Goal: Task Accomplishment & Management: Manage account settings

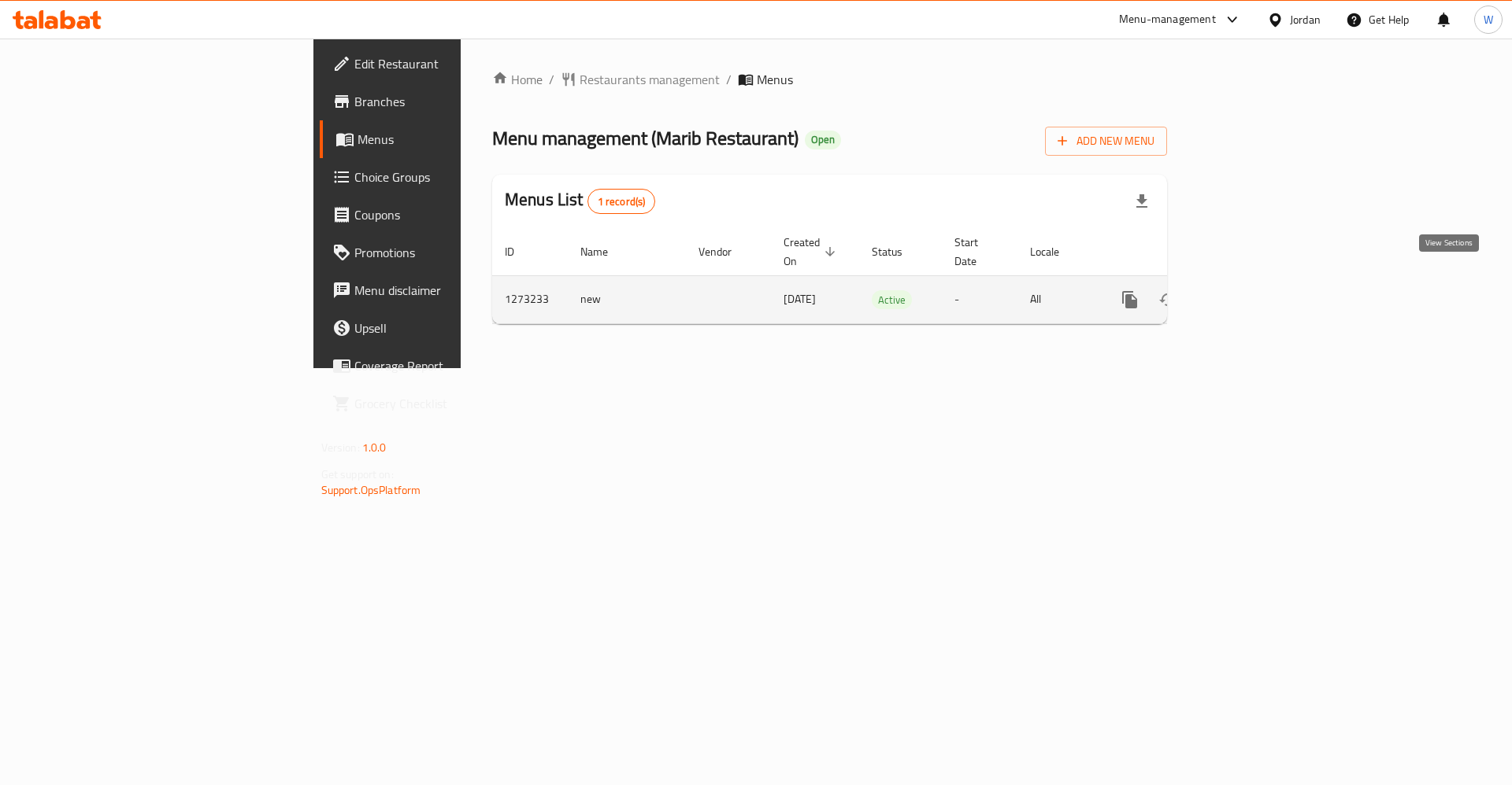
click at [1253, 290] on icon "enhanced table" at bounding box center [1243, 299] width 19 height 19
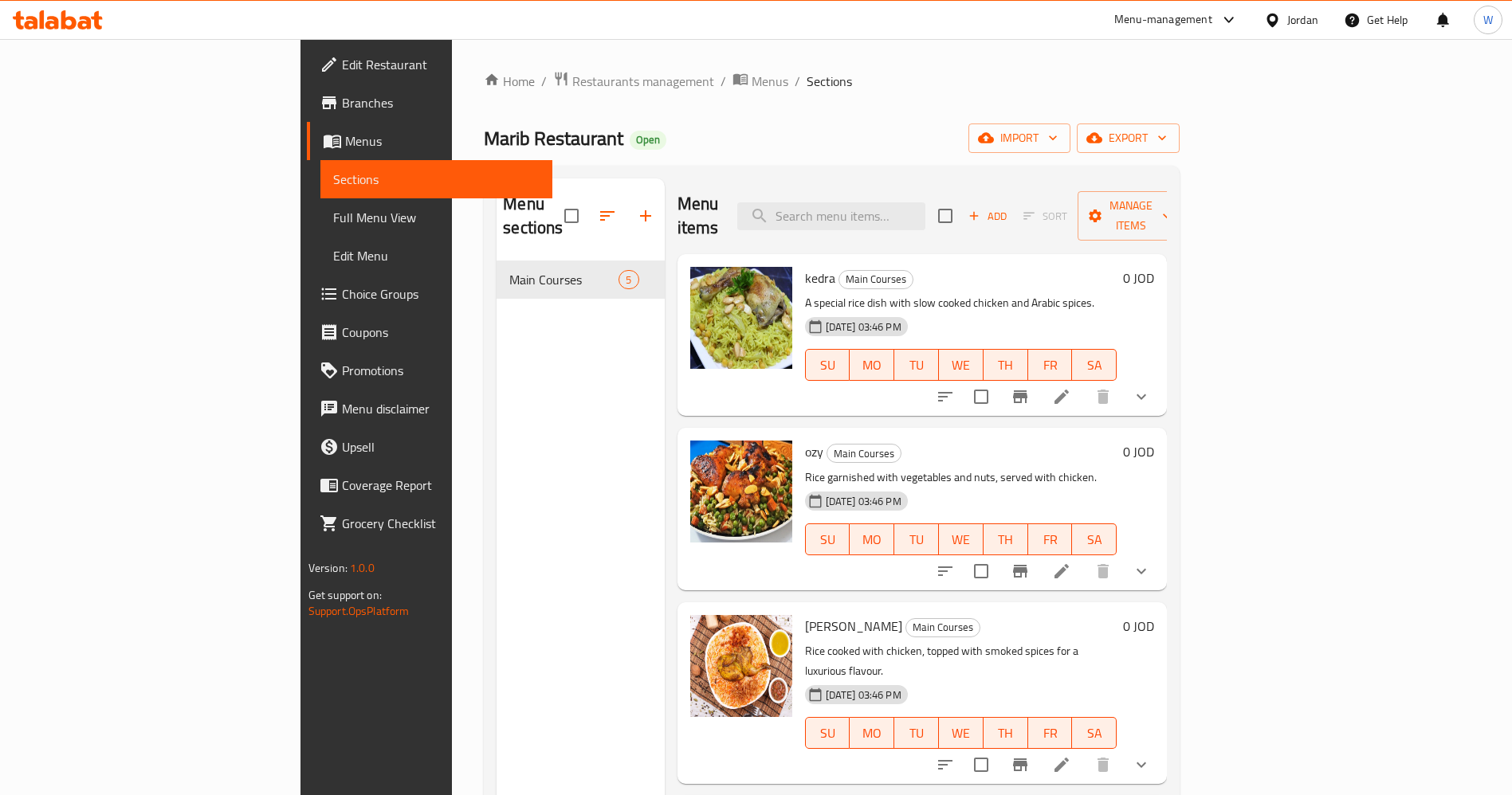
click at [1151, 387] on icon "show more" at bounding box center [1142, 397] width 19 height 19
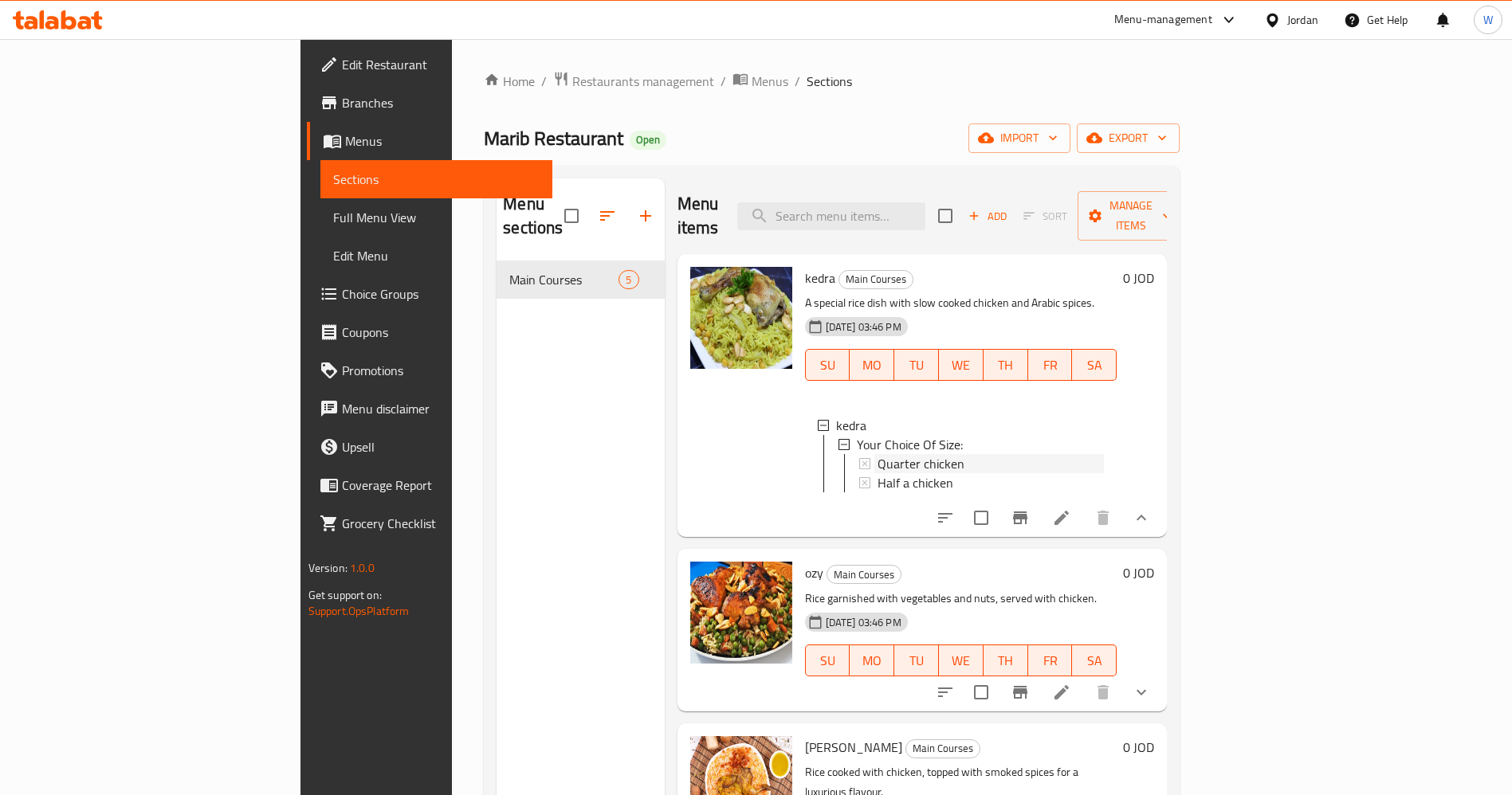
click at [889, 454] on div "Quarter chicken" at bounding box center [991, 464] width 228 height 19
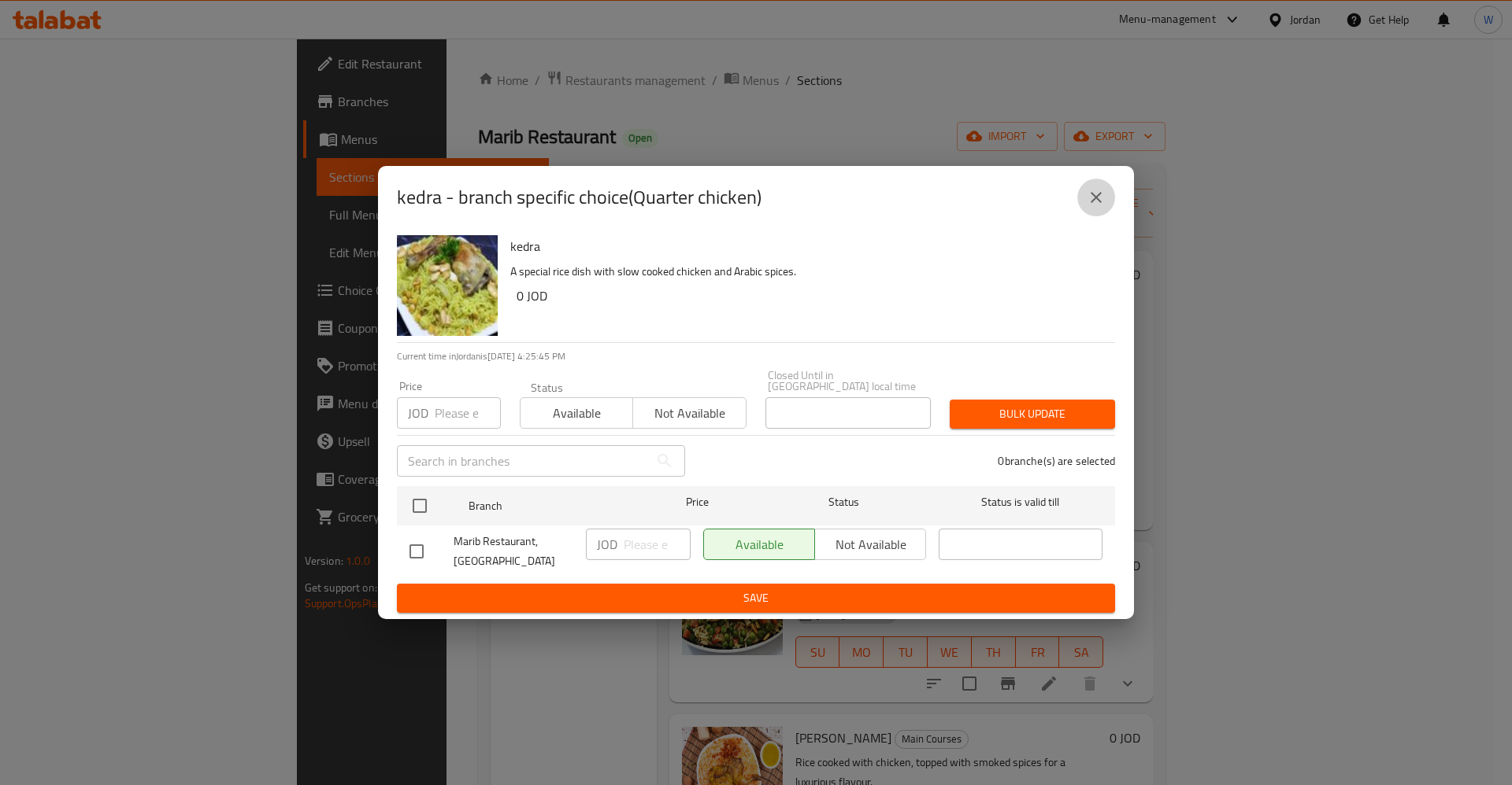
click at [1098, 207] on icon "close" at bounding box center [1096, 198] width 19 height 19
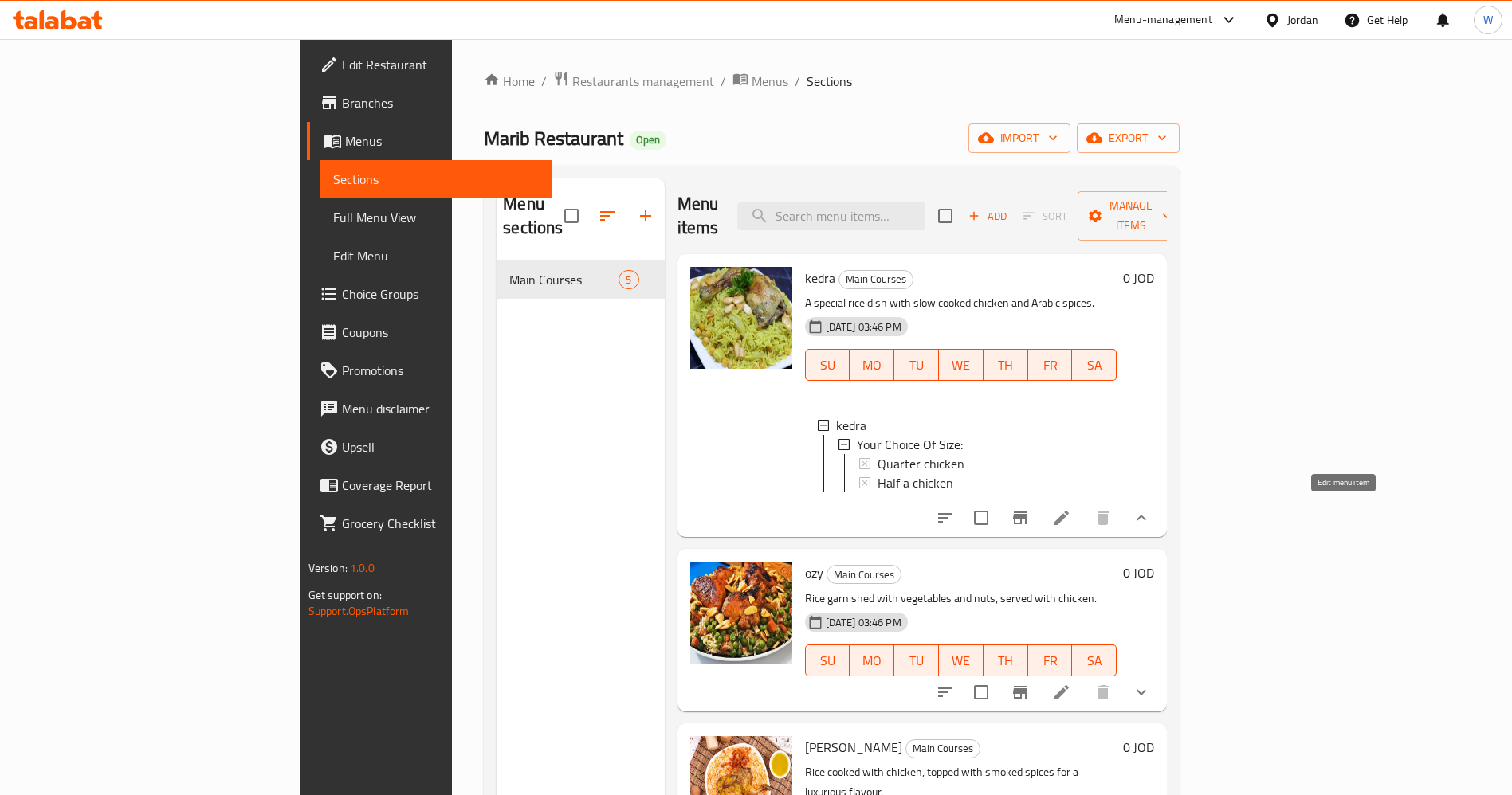
click at [1069, 511] on icon at bounding box center [1062, 517] width 14 height 14
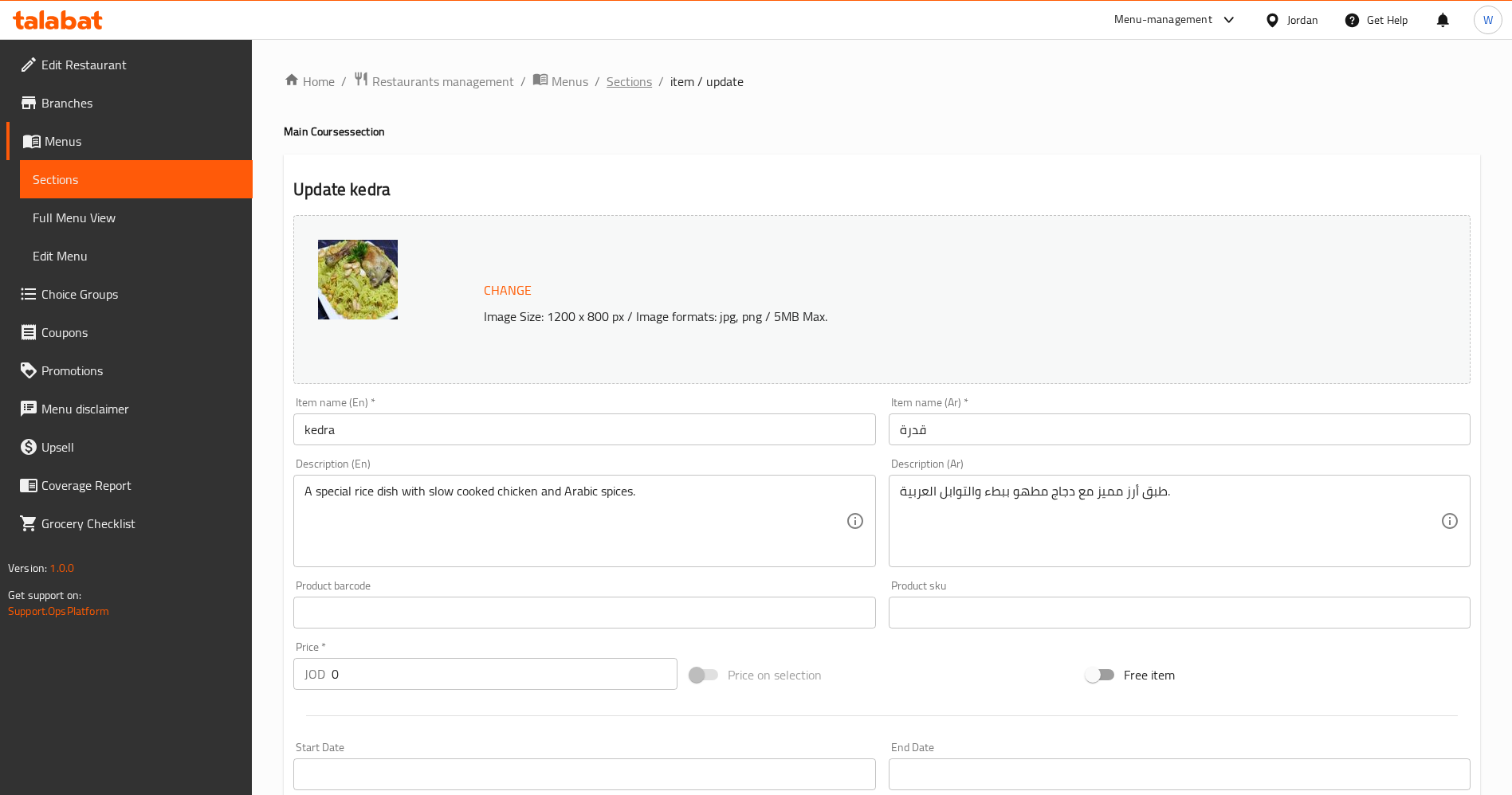
click at [615, 72] on span "Sections" at bounding box center [629, 81] width 45 height 19
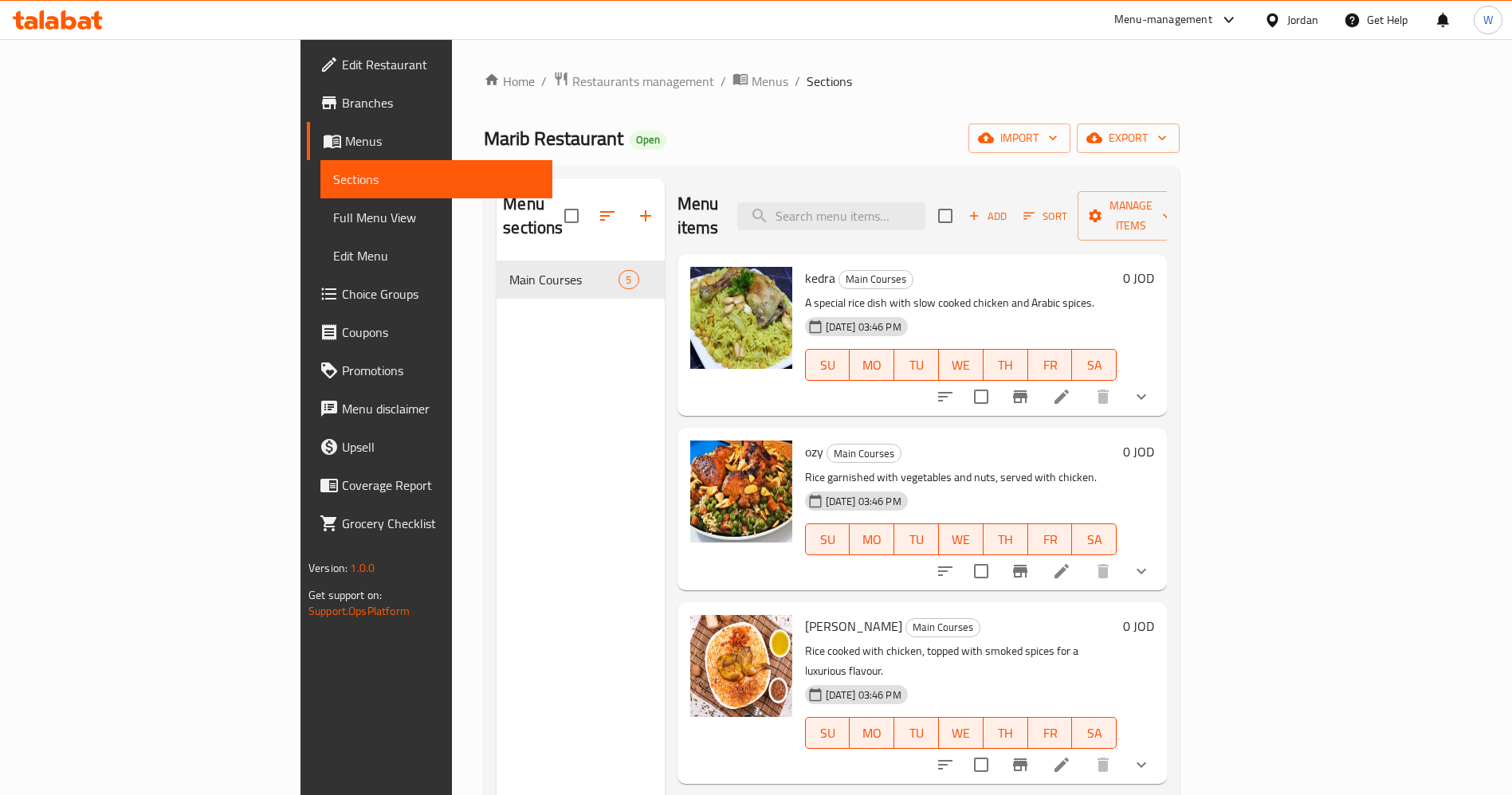
click at [514, 542] on div "Menu sections Main Courses 5" at bounding box center [580, 576] width 167 height 795
click at [572, 80] on span "Restaurants management" at bounding box center [643, 81] width 142 height 19
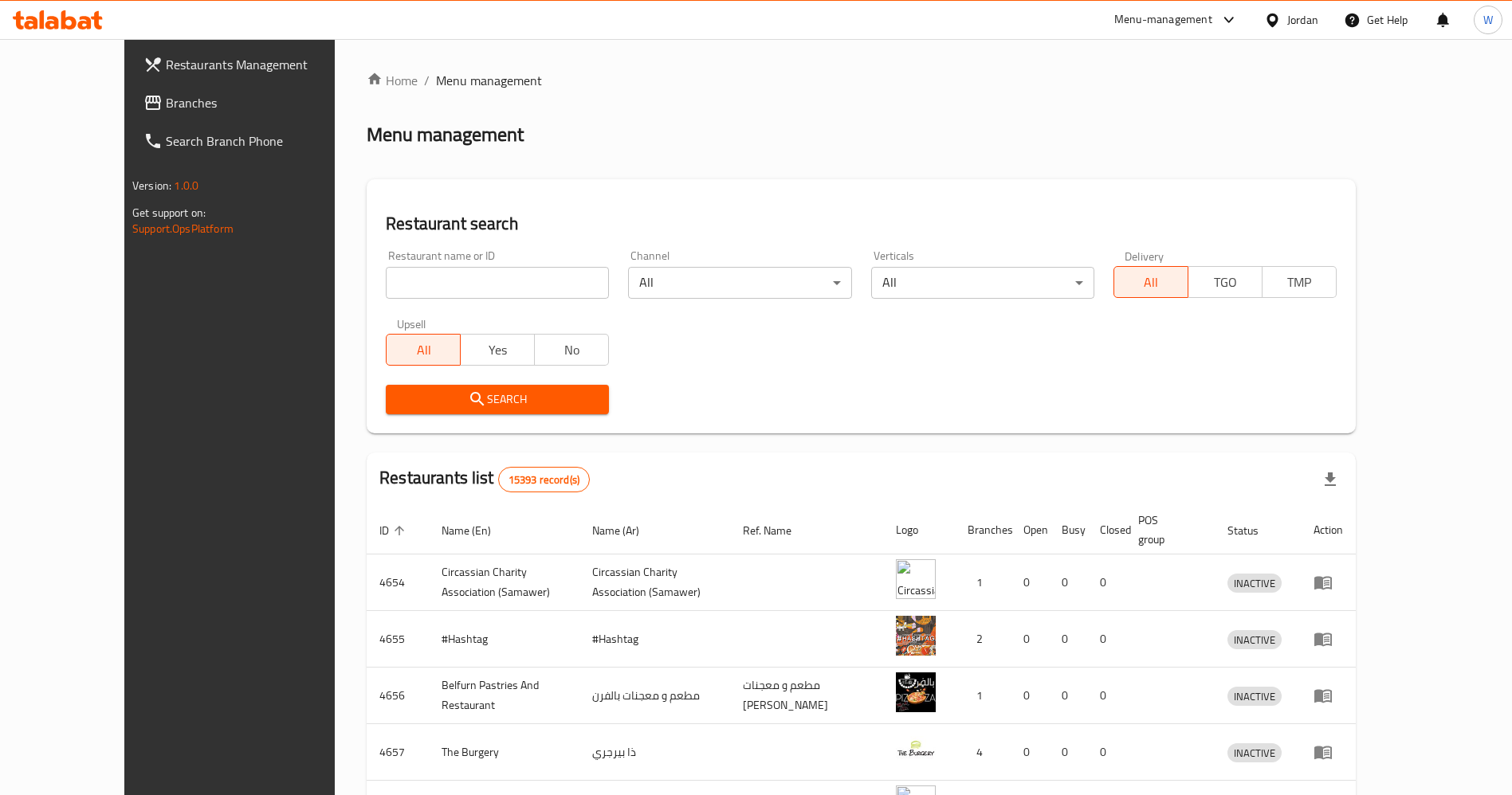
click at [386, 298] on input "search" at bounding box center [498, 283] width 223 height 32
paste input "Roll & Co"
type input "Roll & Co"
click button "Search" at bounding box center [498, 399] width 223 height 29
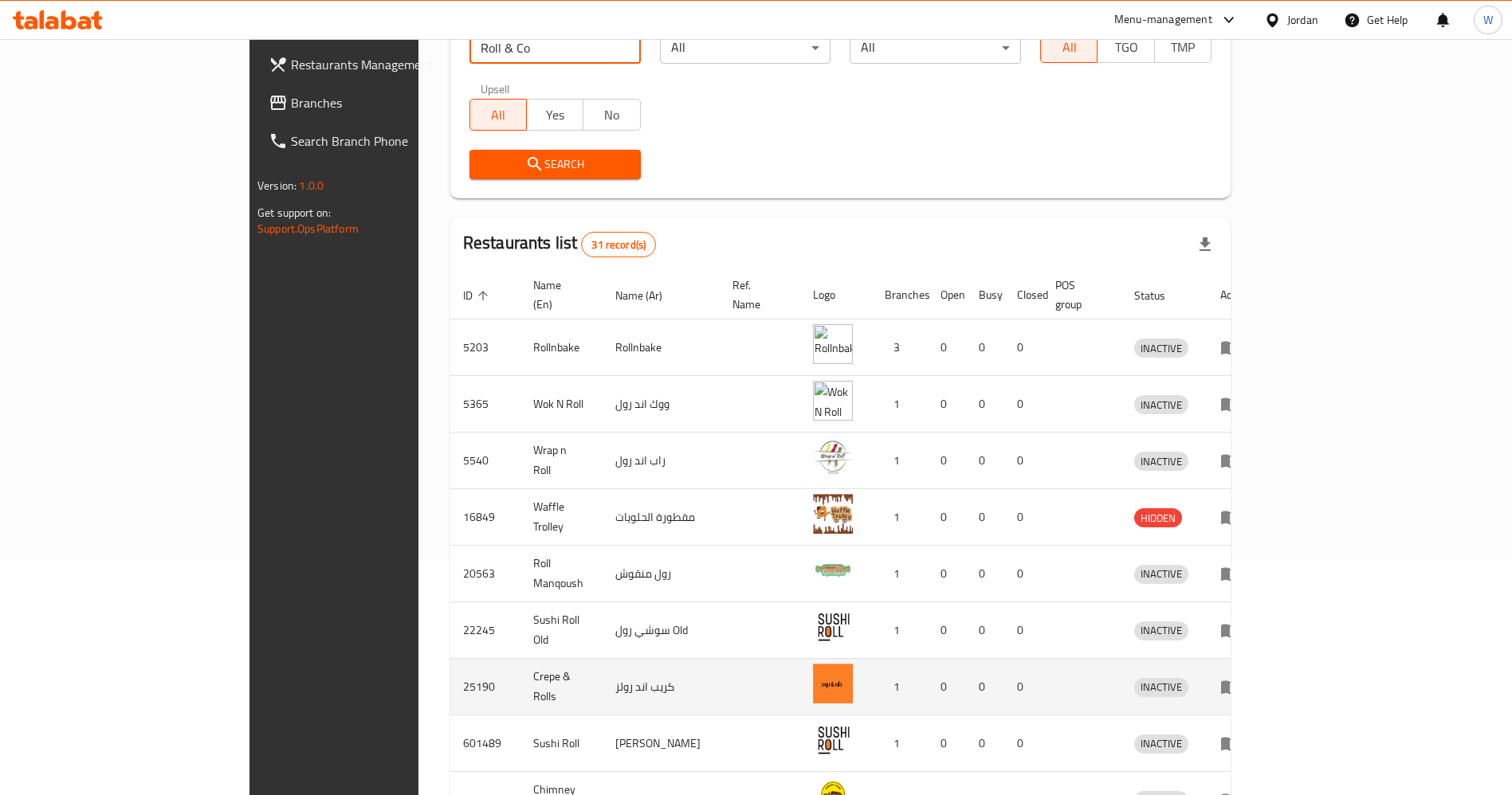
scroll to position [394, 0]
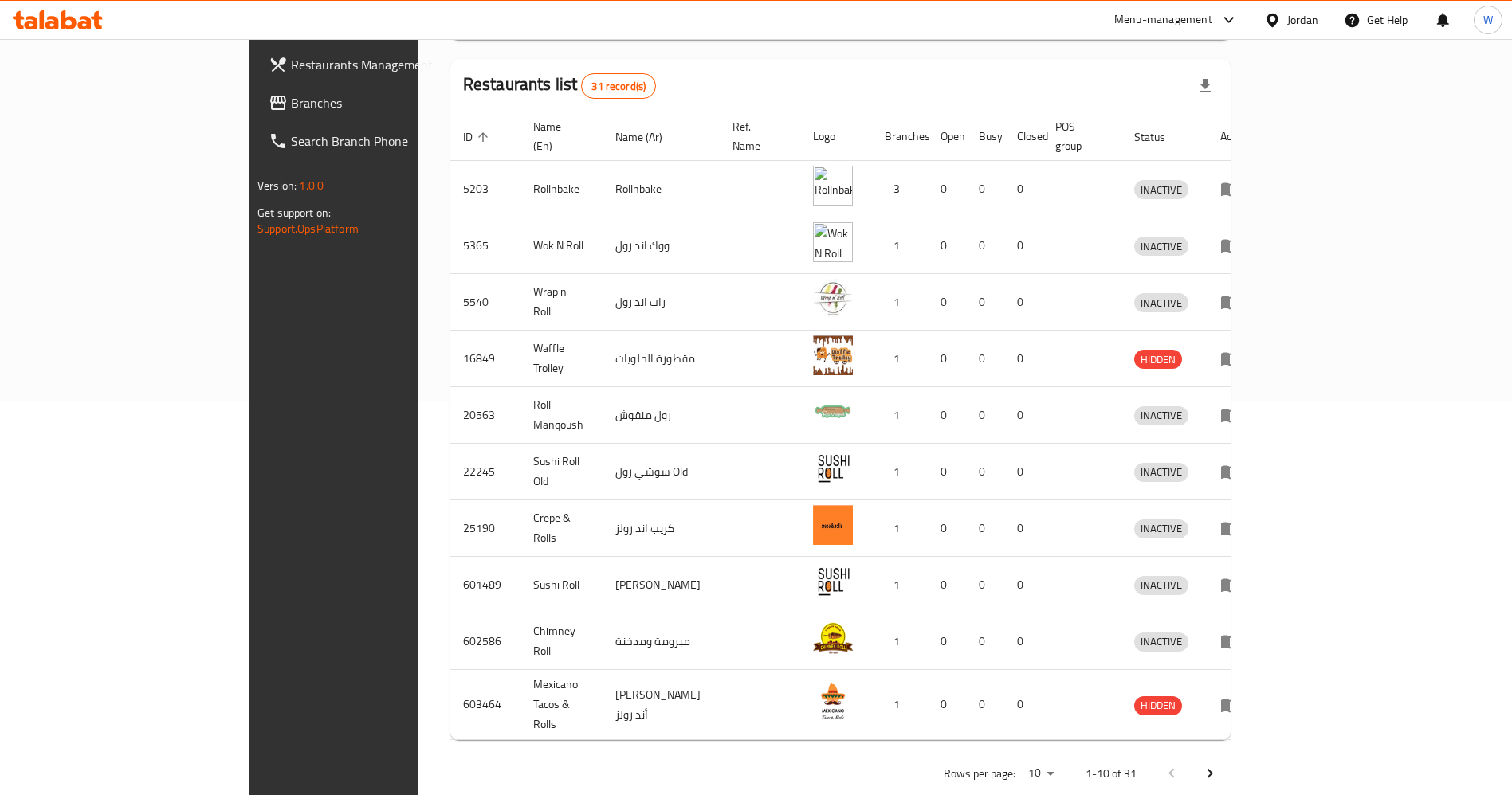
click at [1229, 754] on button "Next page" at bounding box center [1210, 773] width 39 height 39
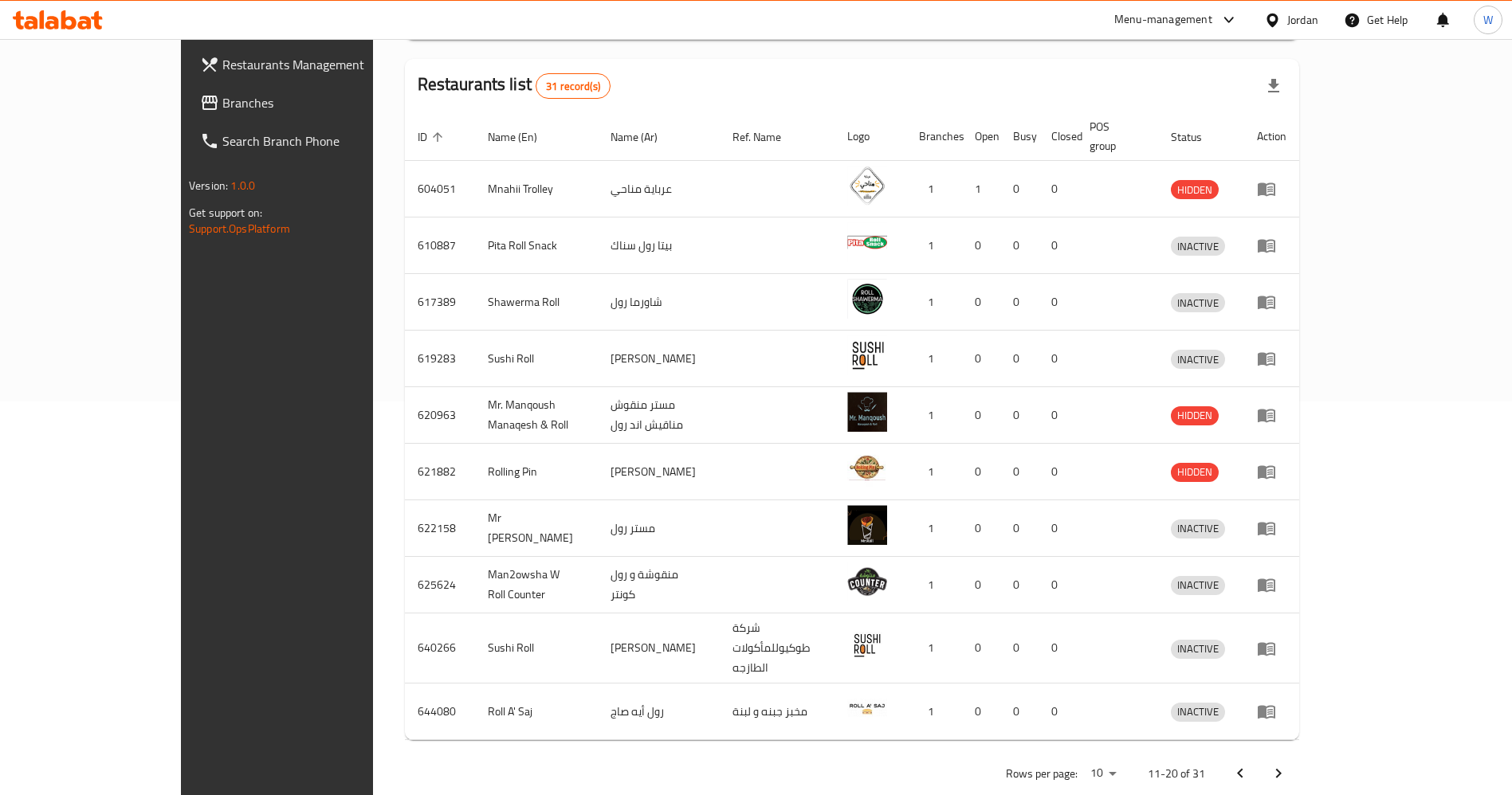
click at [1288, 764] on icon "Next page" at bounding box center [1279, 773] width 19 height 19
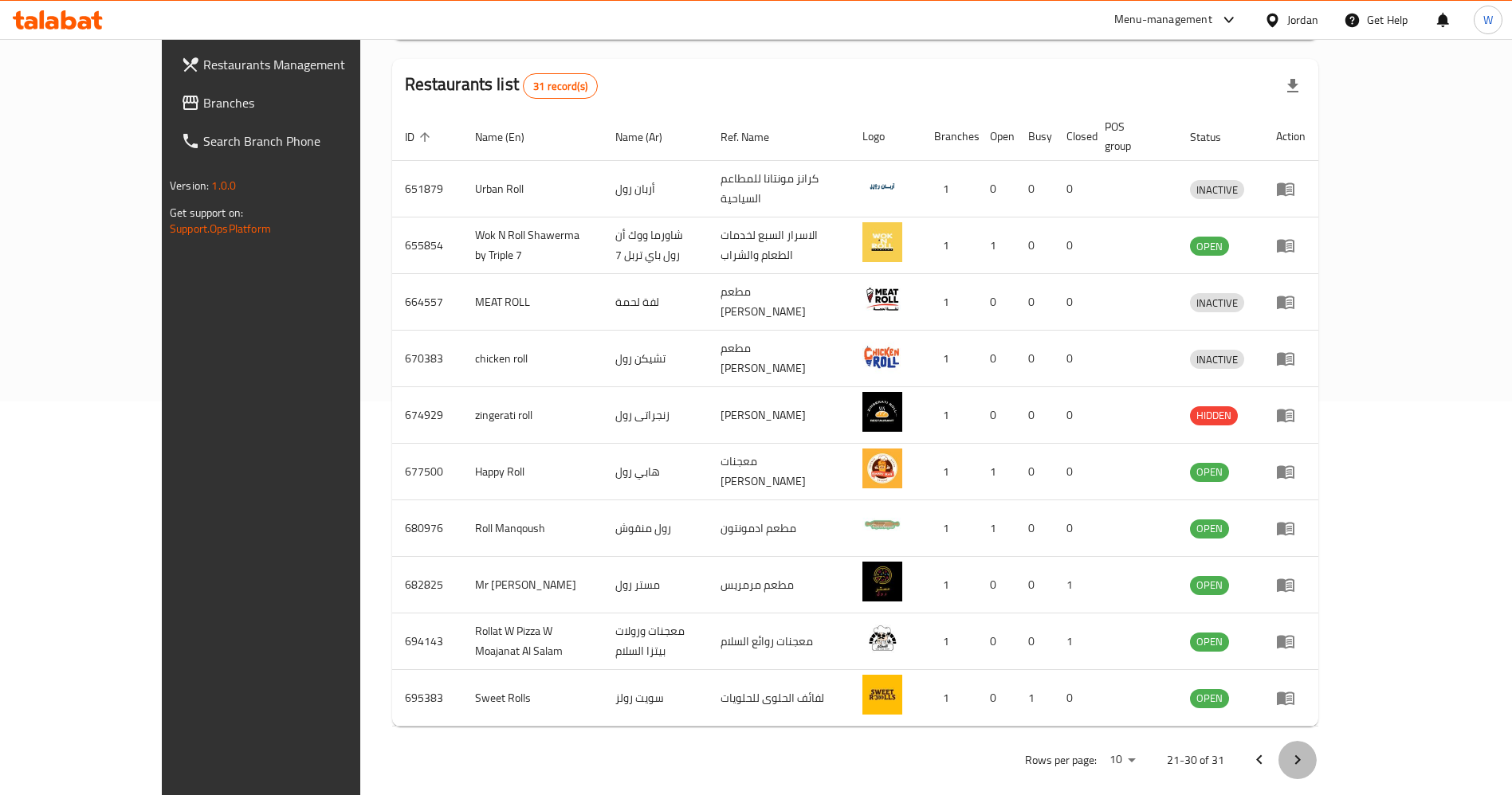
click at [1307, 751] on icon "Next page" at bounding box center [1298, 760] width 19 height 19
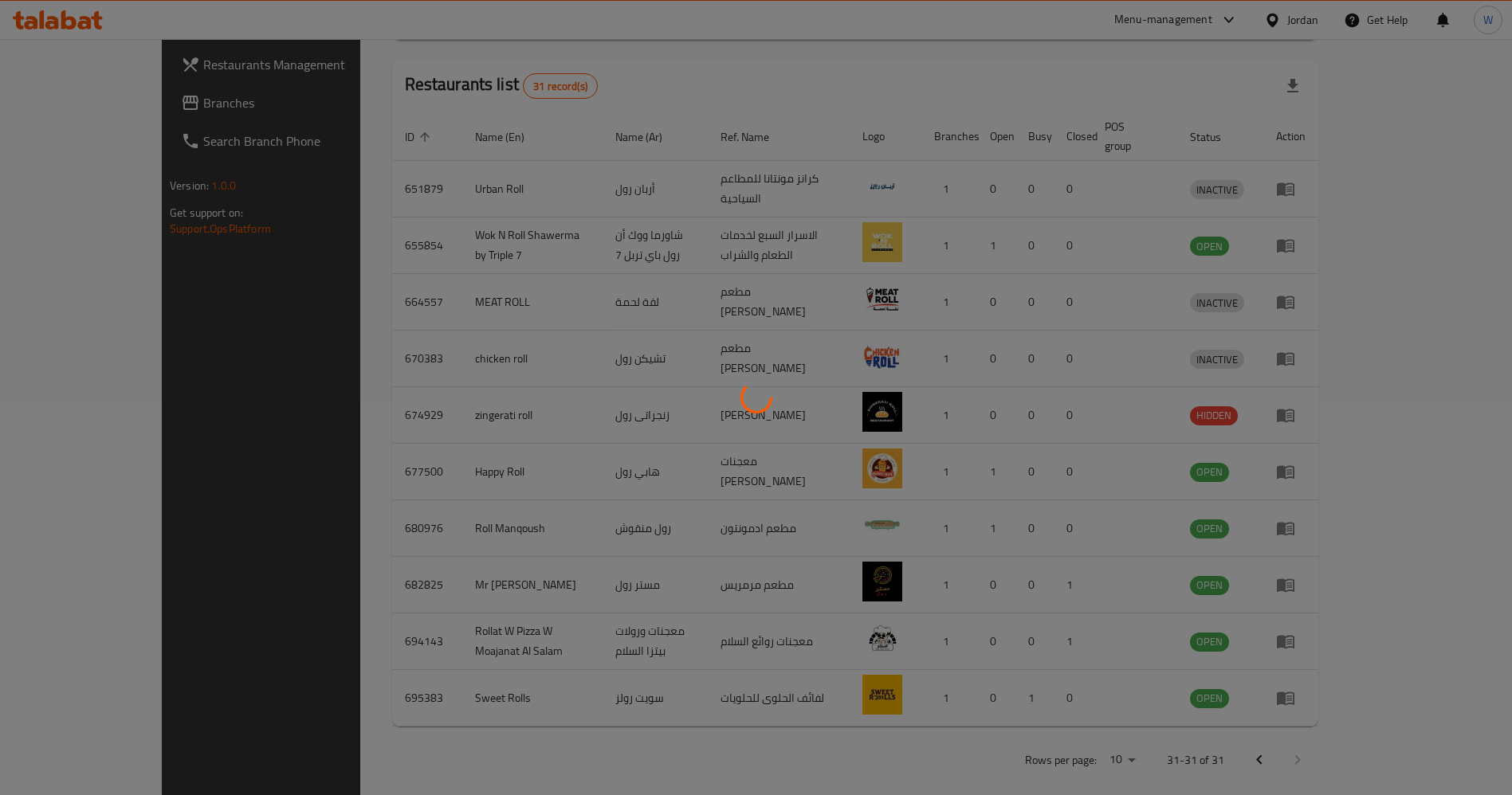
scroll to position [0, 0]
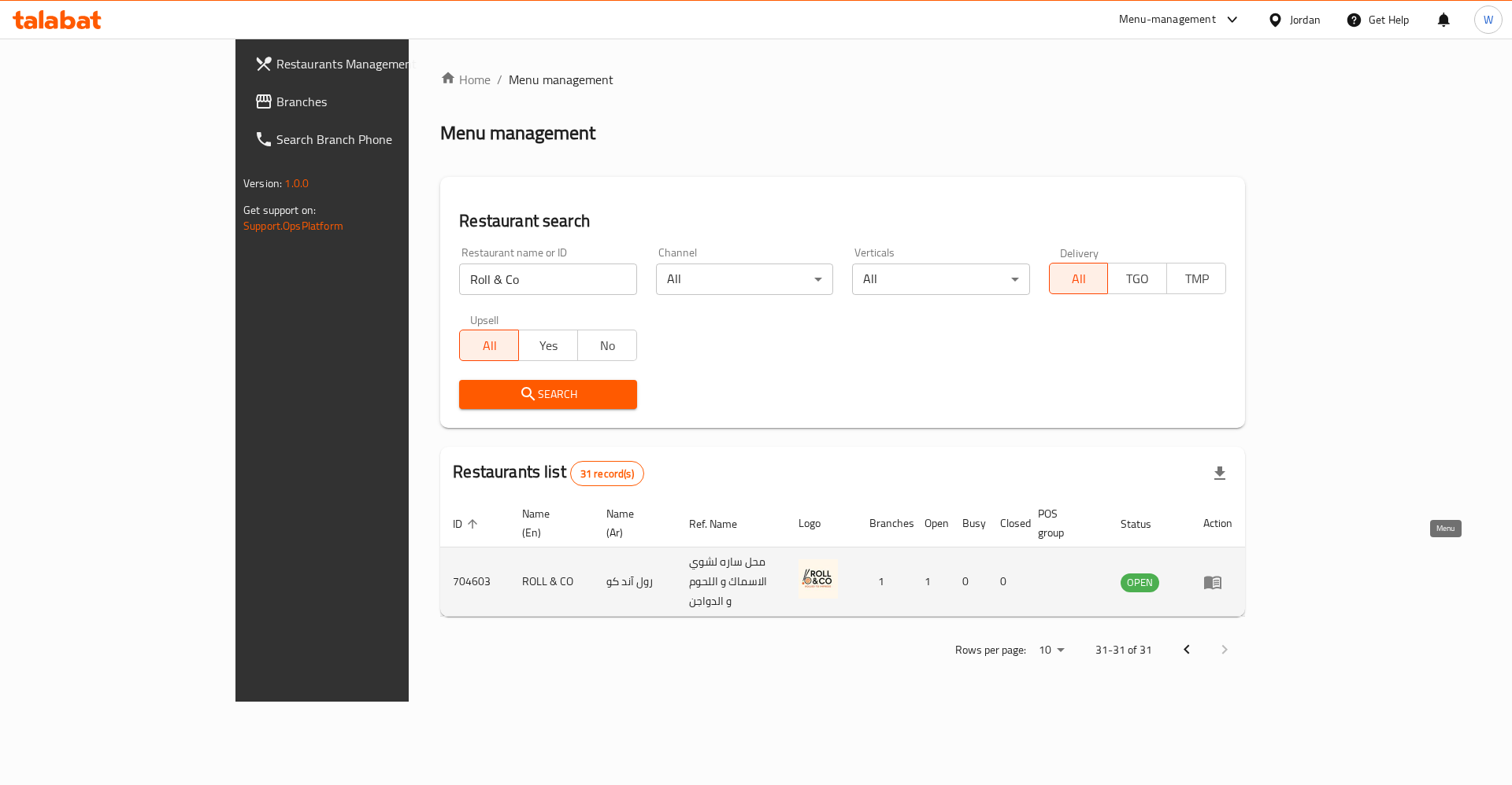
click at [1221, 576] on icon "enhanced table" at bounding box center [1213, 583] width 18 height 13
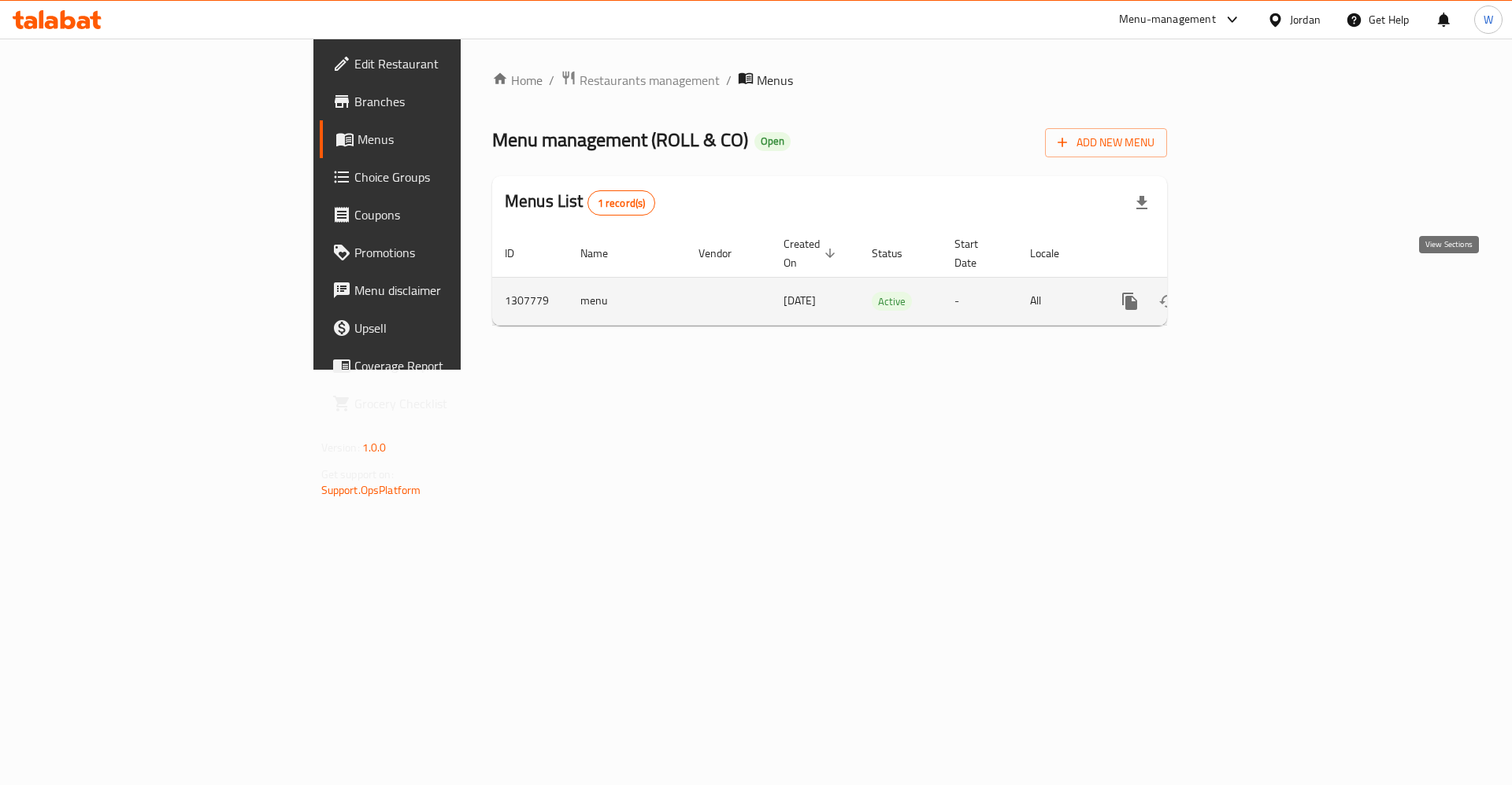
click at [1253, 292] on icon "enhanced table" at bounding box center [1243, 301] width 19 height 19
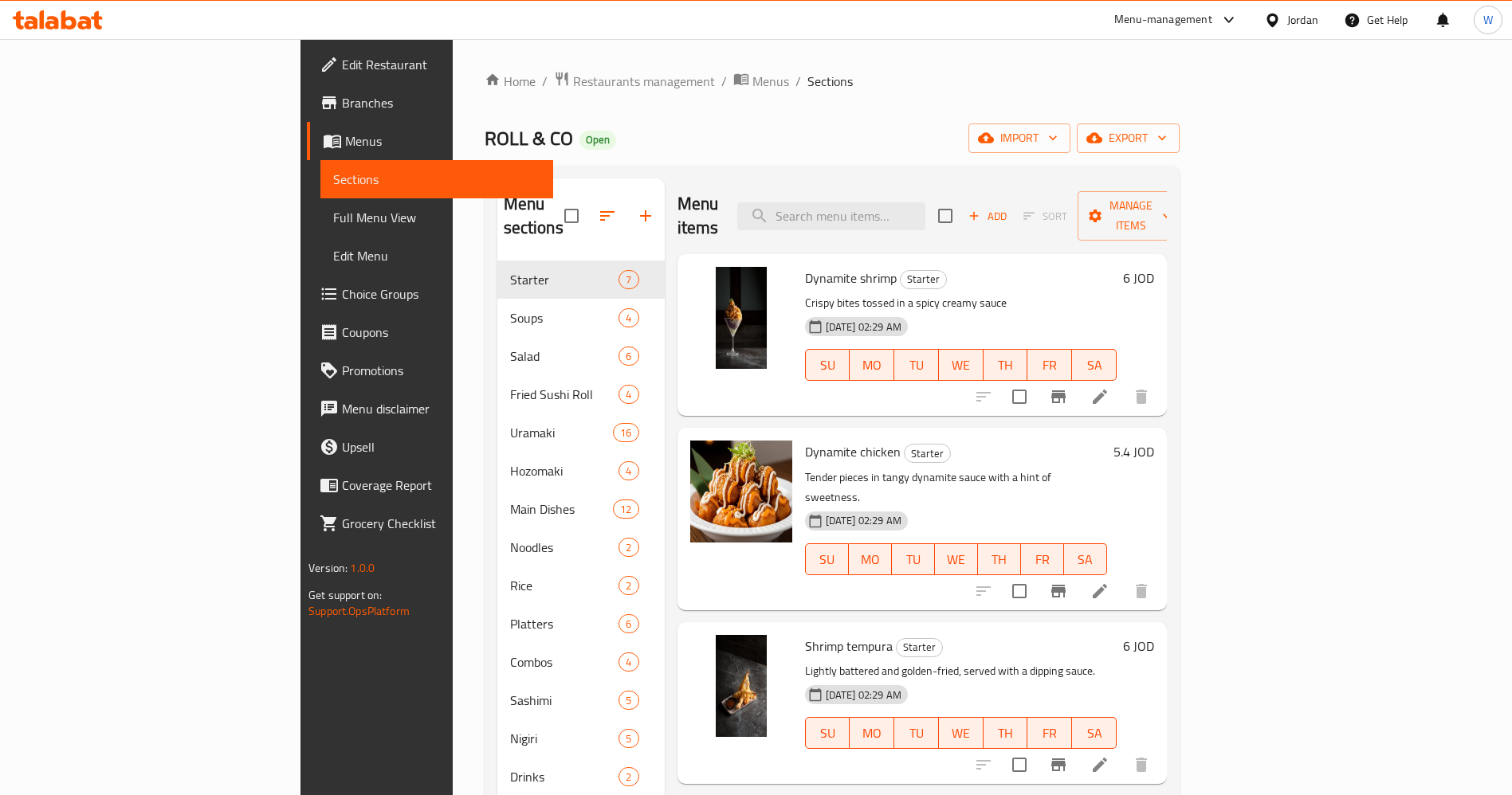
click at [307, 113] on link "Branches" at bounding box center [430, 103] width 246 height 39
